Goal: Information Seeking & Learning: Learn about a topic

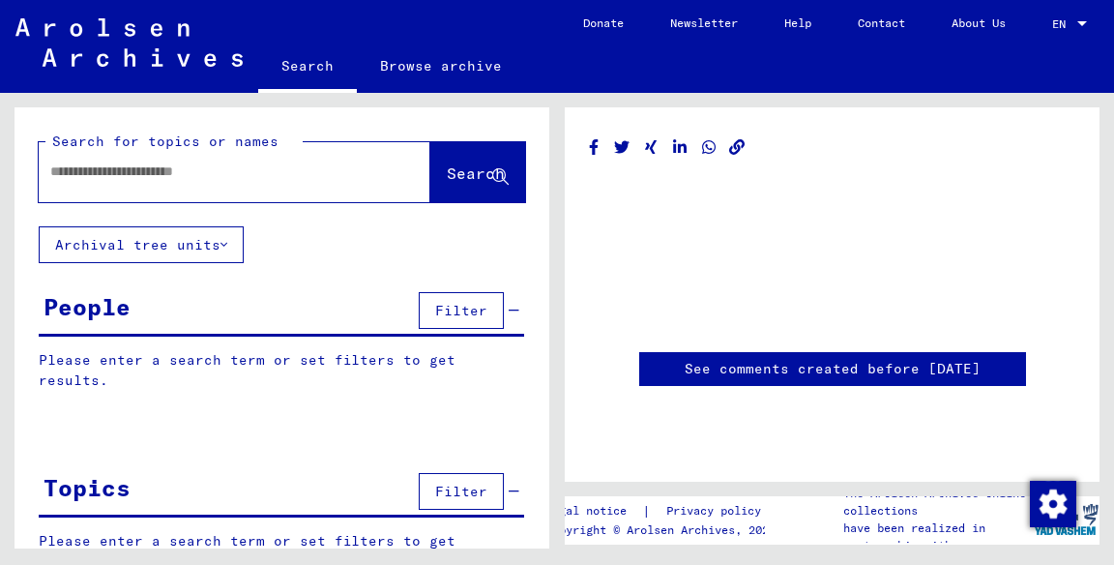
type input "********"
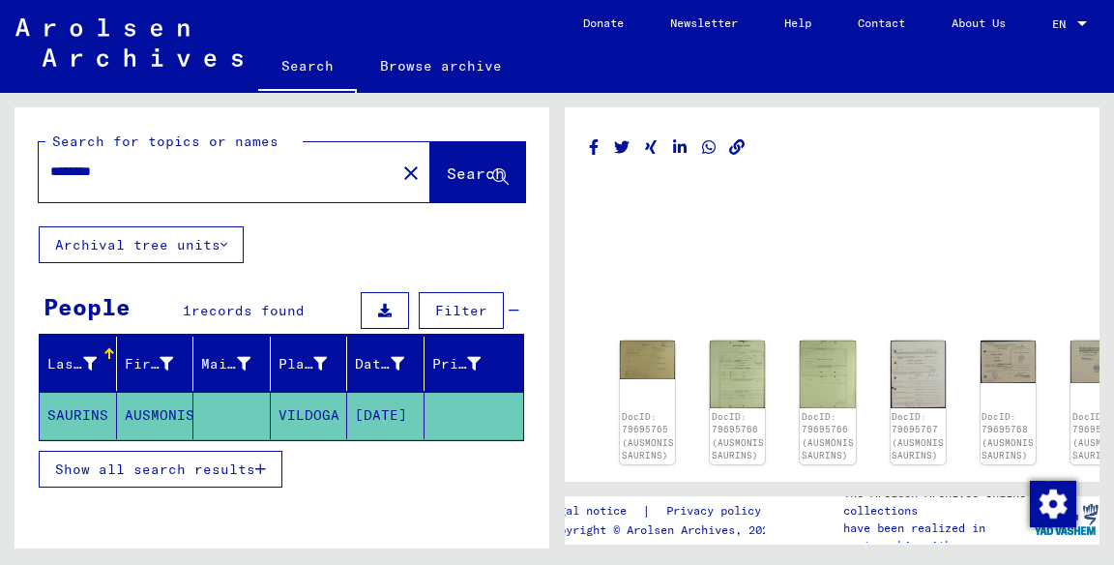
click at [651, 361] on img at bounding box center [647, 359] width 55 height 39
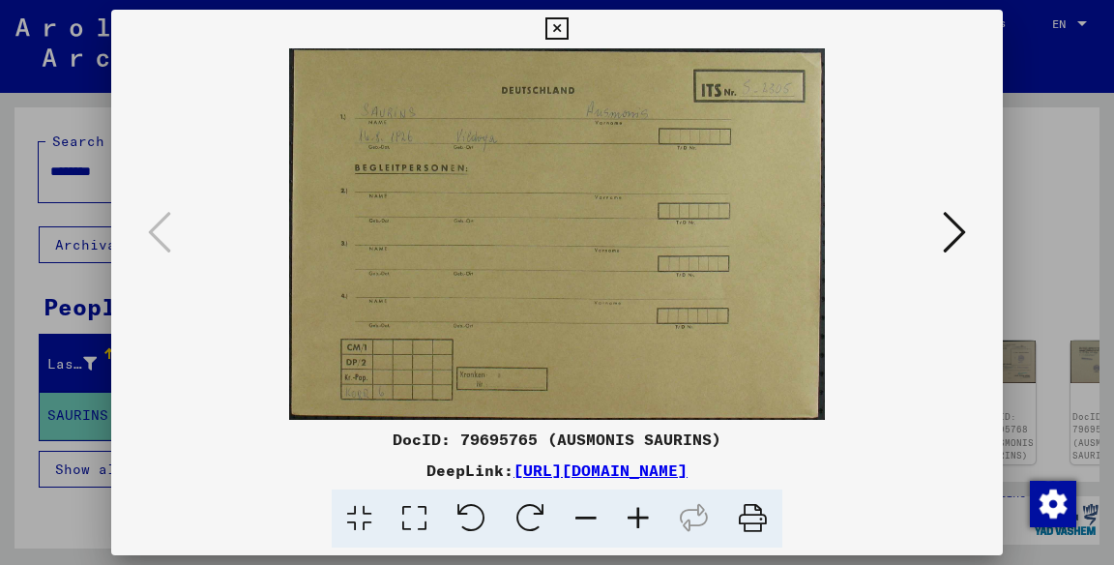
click at [962, 209] on icon at bounding box center [953, 232] width 23 height 46
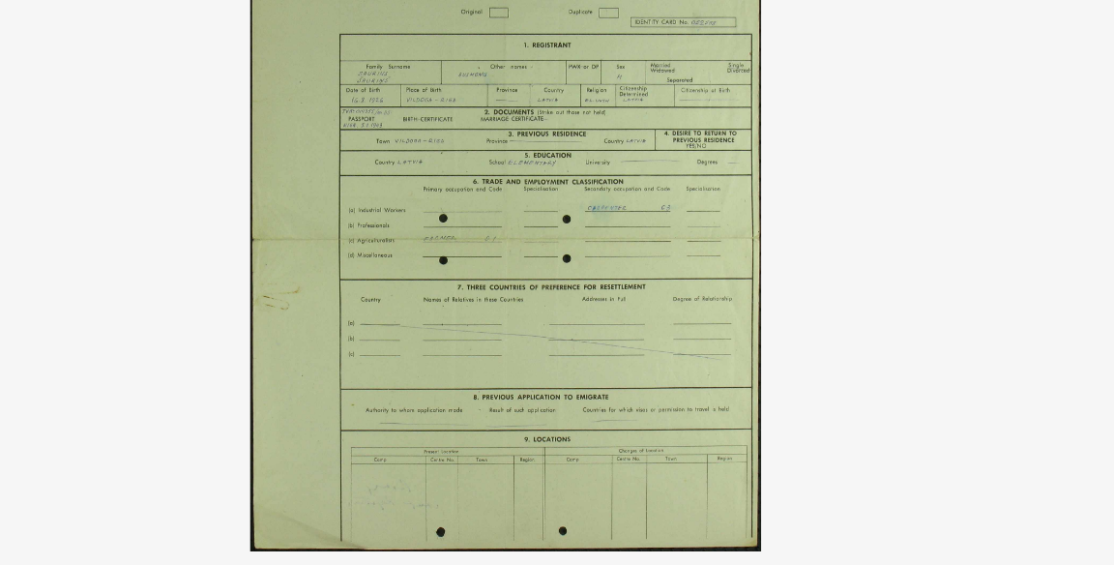
click at [841, 207] on img at bounding box center [557, 233] width 760 height 371
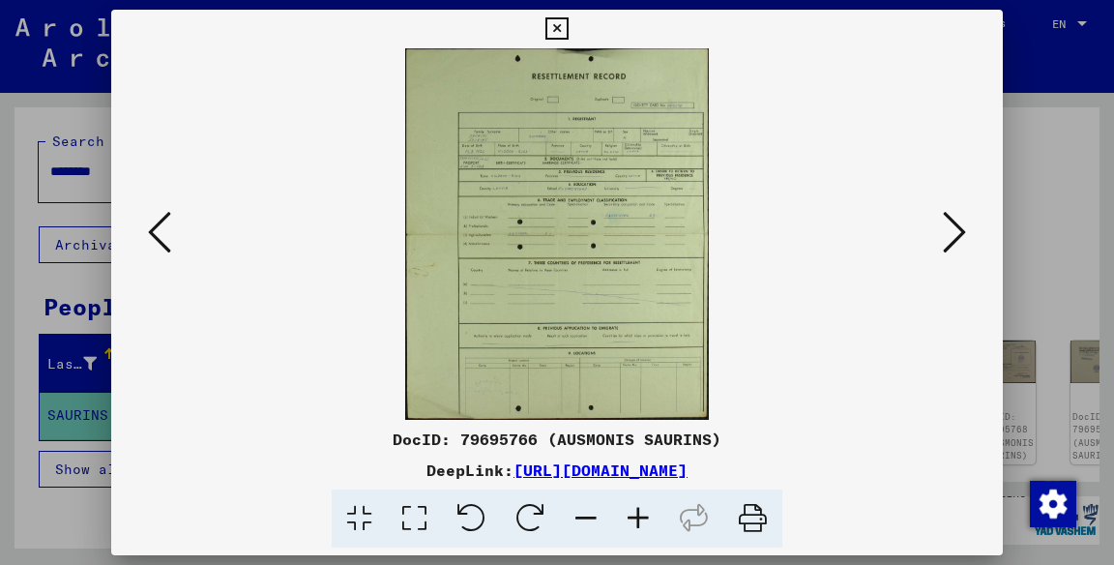
click at [967, 236] on button at bounding box center [954, 233] width 35 height 55
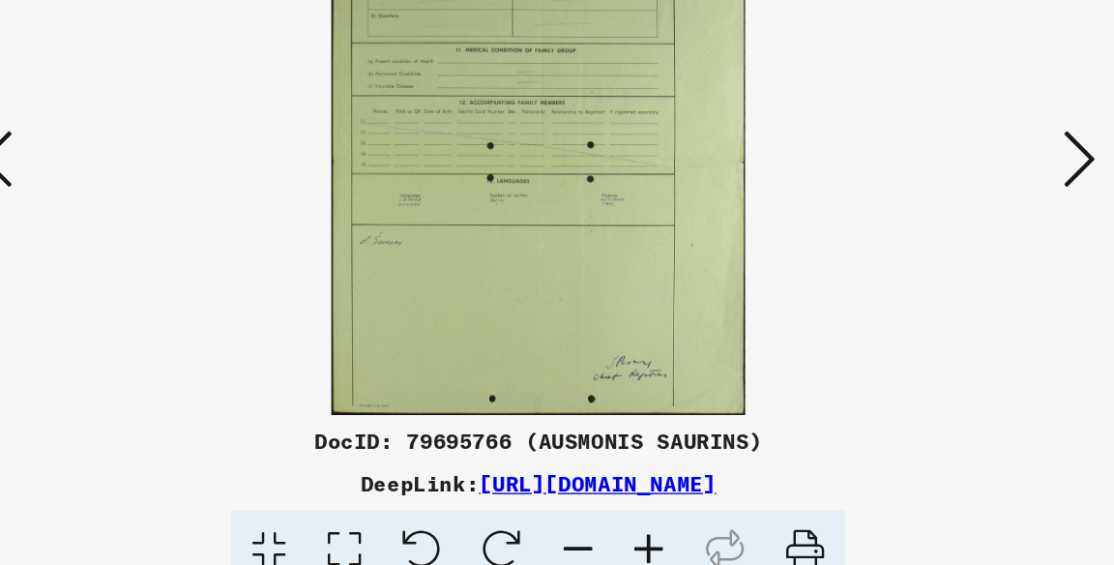
click at [955, 225] on icon at bounding box center [953, 232] width 23 height 46
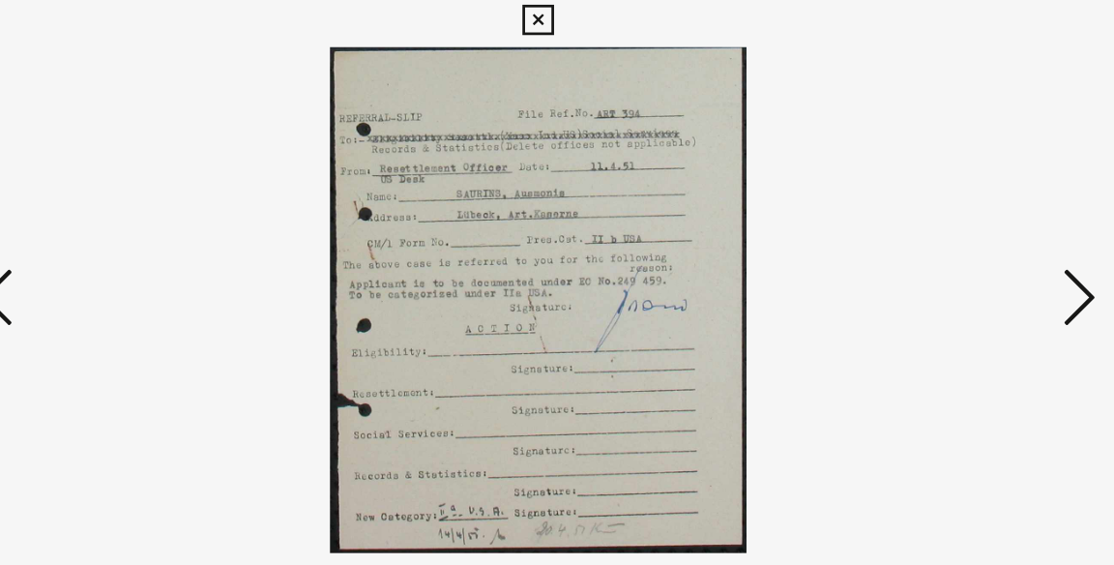
click at [942, 261] on button at bounding box center [954, 233] width 35 height 55
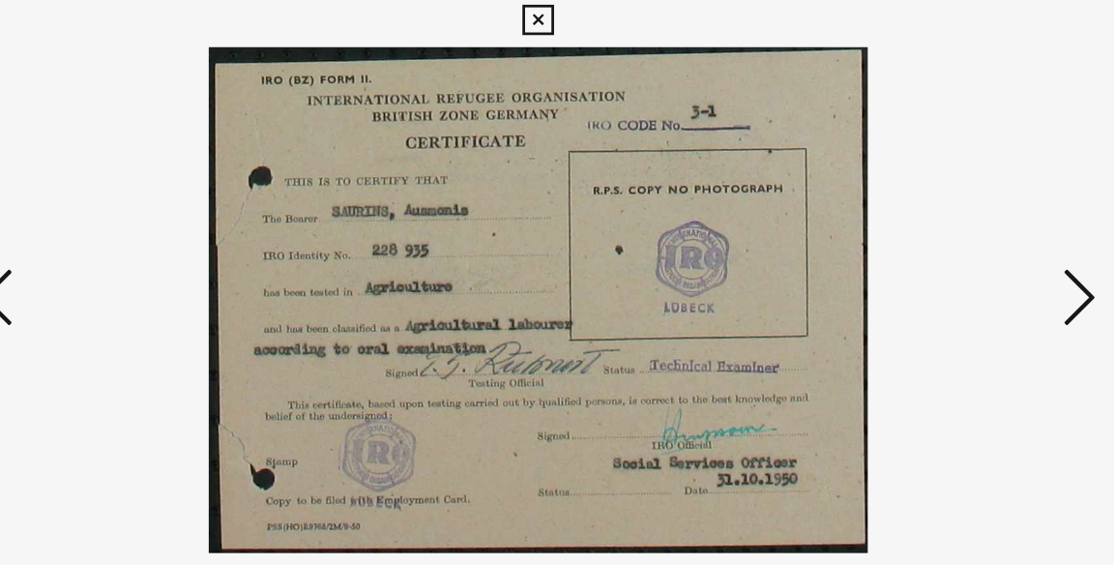
click at [943, 255] on icon at bounding box center [953, 232] width 23 height 46
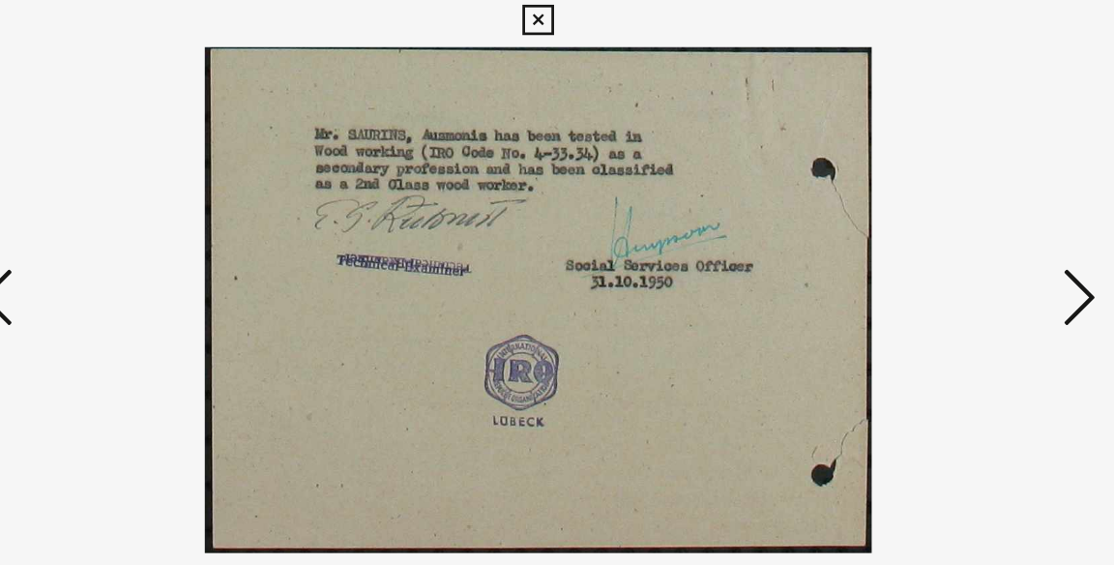
click at [951, 255] on icon at bounding box center [953, 232] width 23 height 46
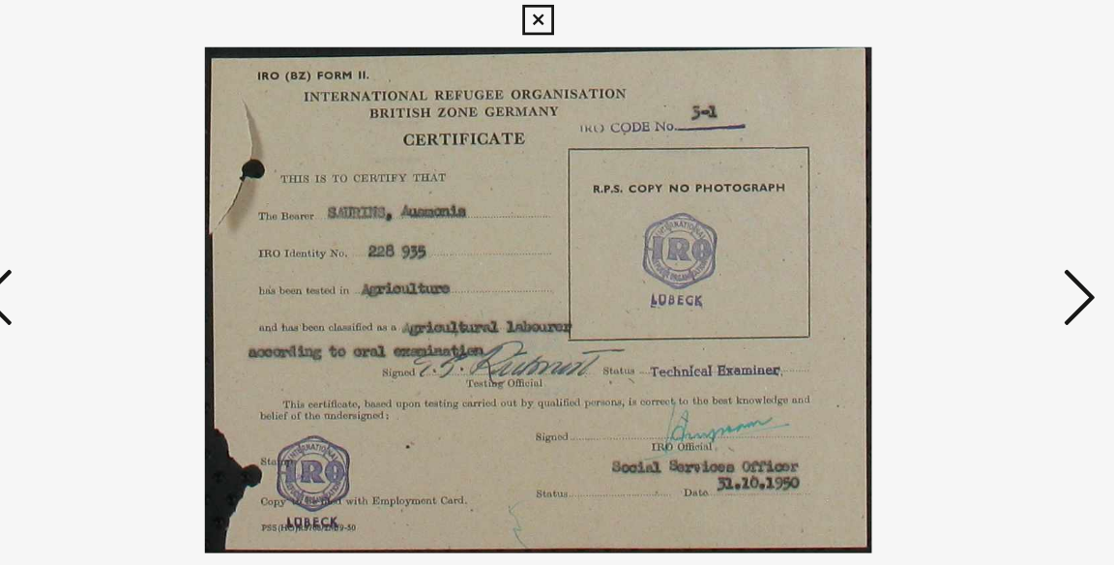
click at [949, 255] on icon at bounding box center [953, 232] width 23 height 46
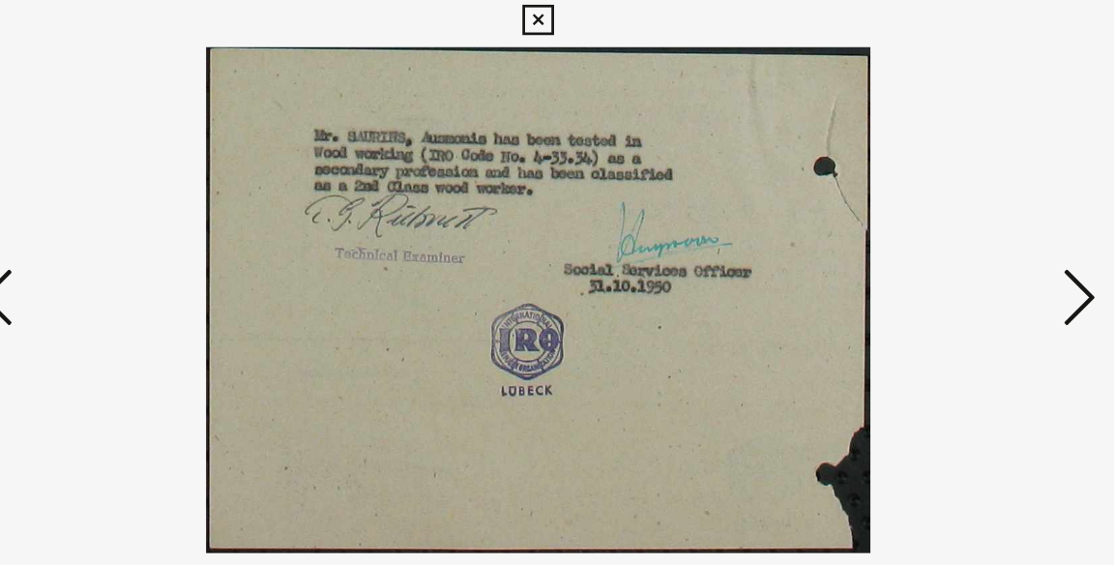
click at [949, 255] on icon at bounding box center [953, 232] width 23 height 46
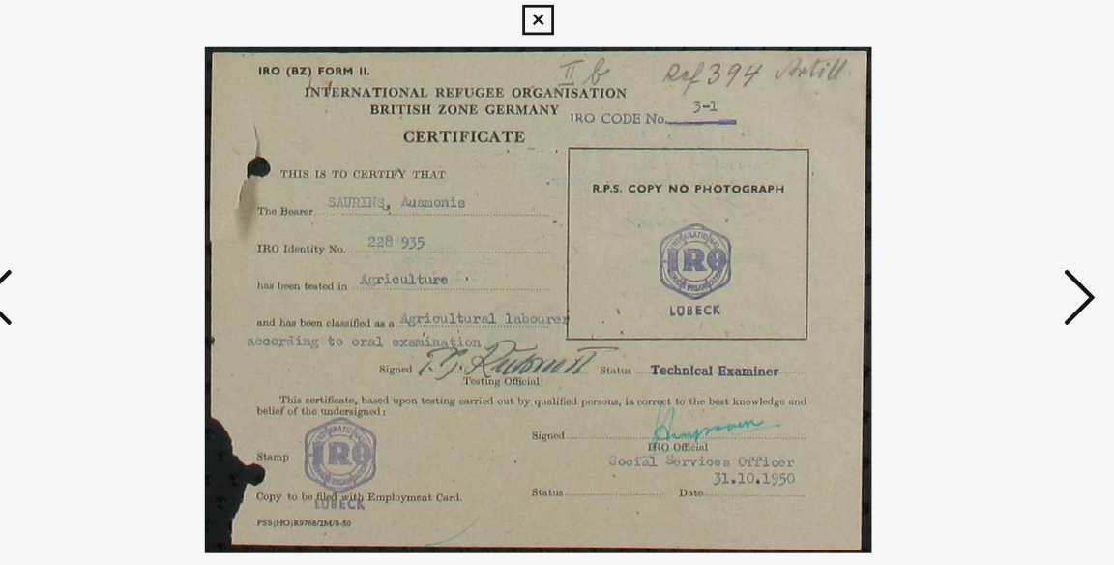
click at [944, 255] on icon at bounding box center [953, 232] width 23 height 46
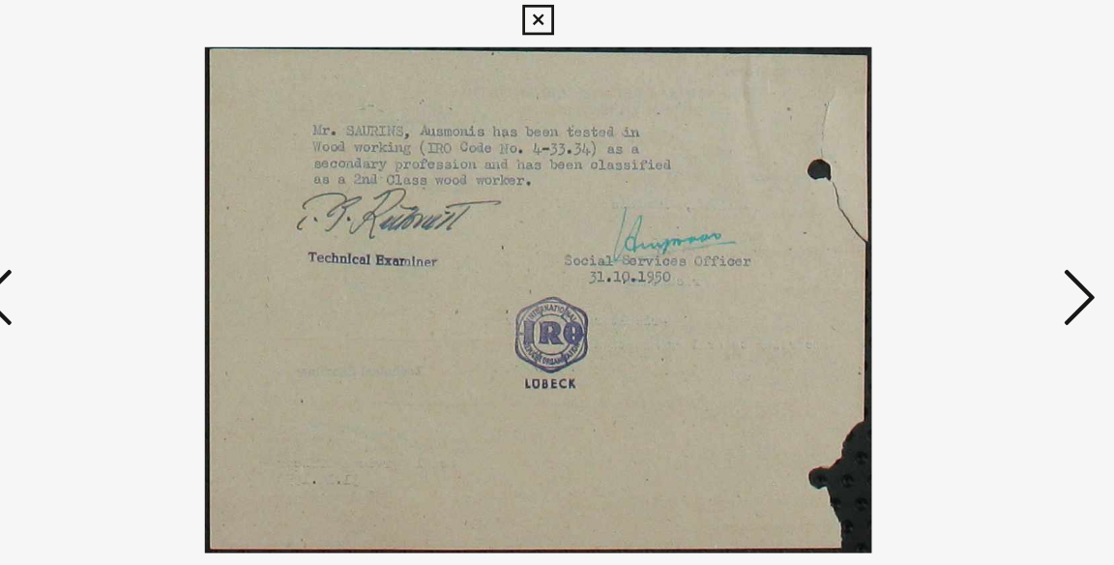
click at [949, 255] on icon at bounding box center [953, 232] width 23 height 46
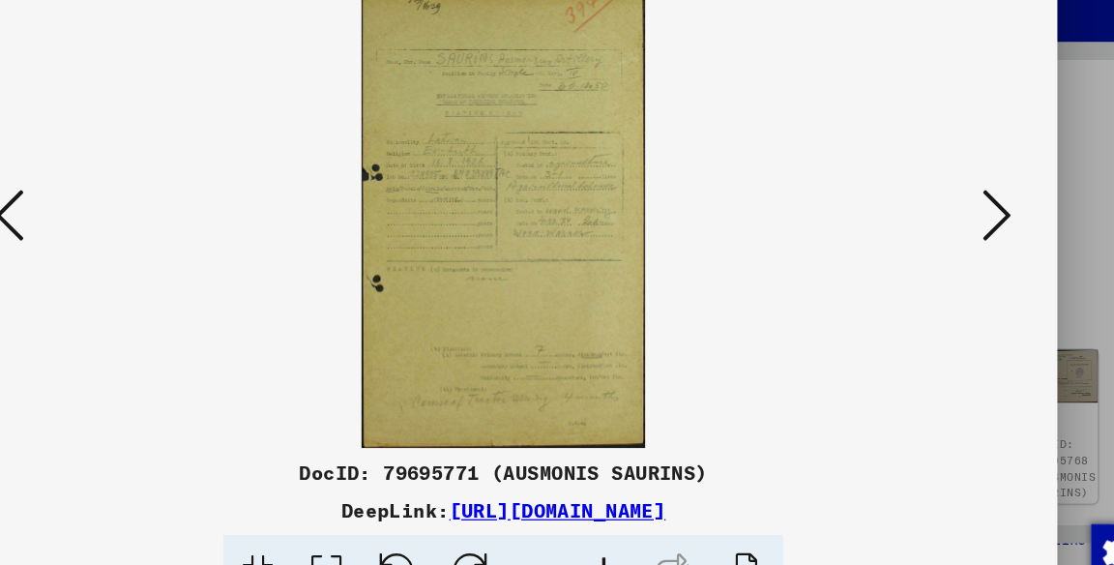
click at [952, 255] on icon at bounding box center [953, 232] width 23 height 46
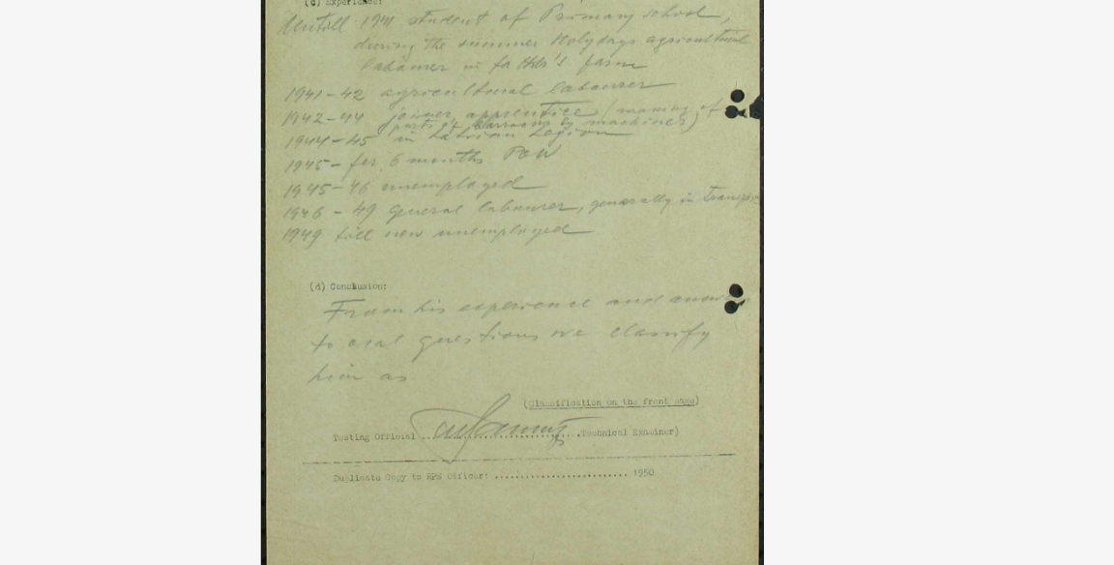
click at [829, 392] on img at bounding box center [557, 233] width 760 height 371
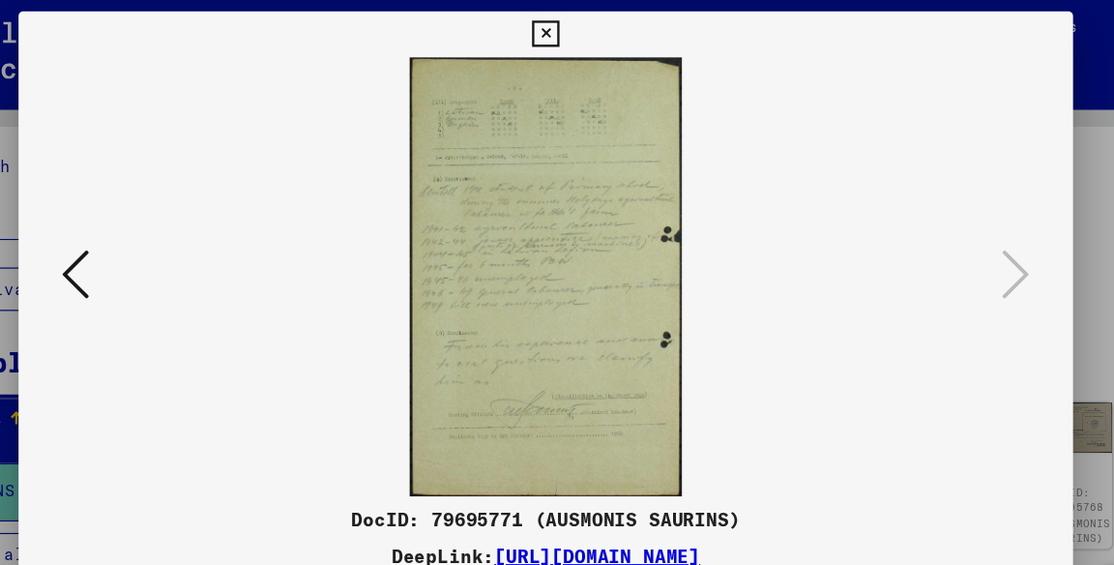
click at [1016, 238] on div at bounding box center [557, 282] width 1114 height 565
